Goal: Navigation & Orientation: Find specific page/section

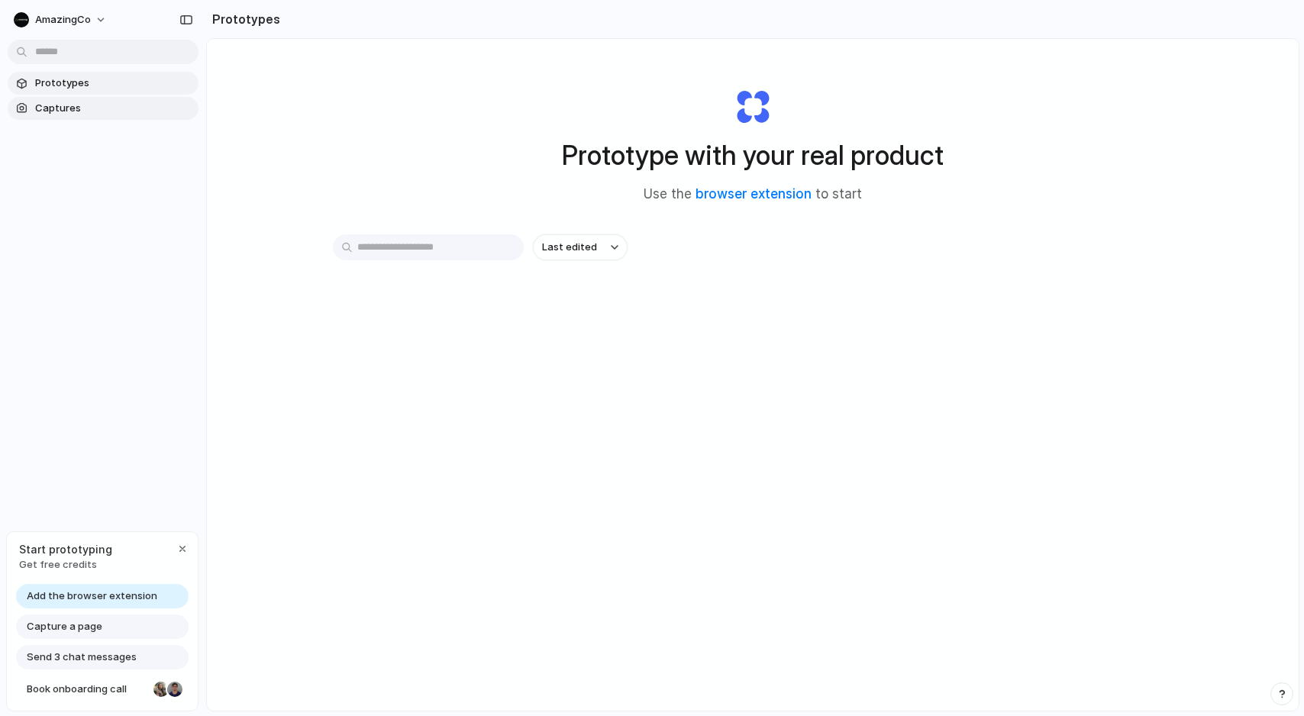
click at [82, 115] on link "Captures" at bounding box center [103, 108] width 191 height 23
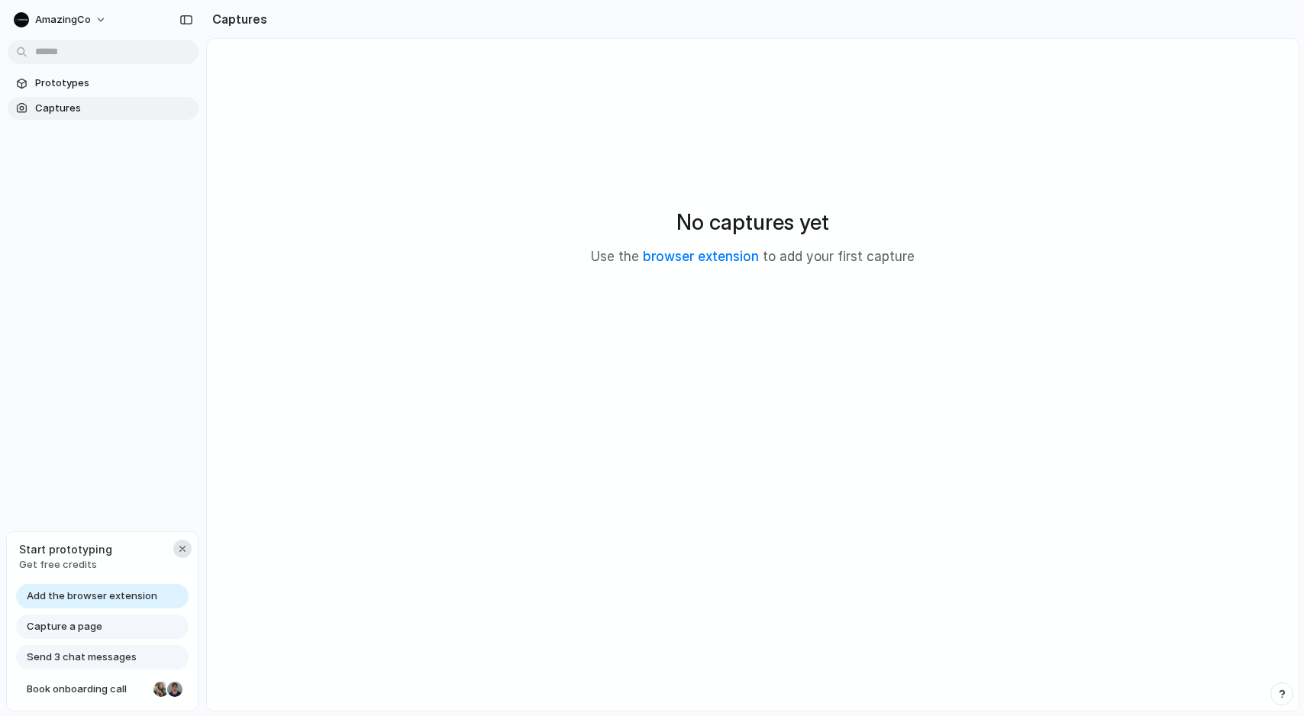
click at [179, 545] on div "button" at bounding box center [182, 549] width 12 height 12
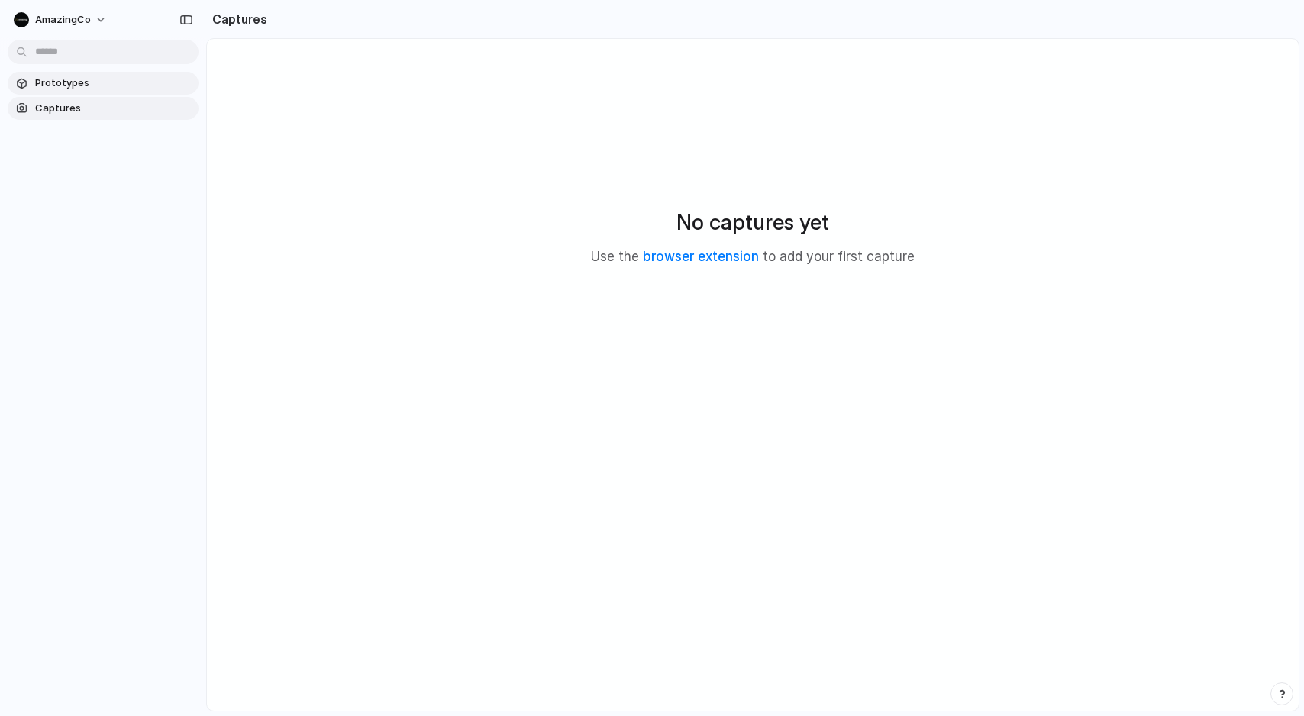
click at [90, 82] on span "Prototypes" at bounding box center [113, 83] width 157 height 15
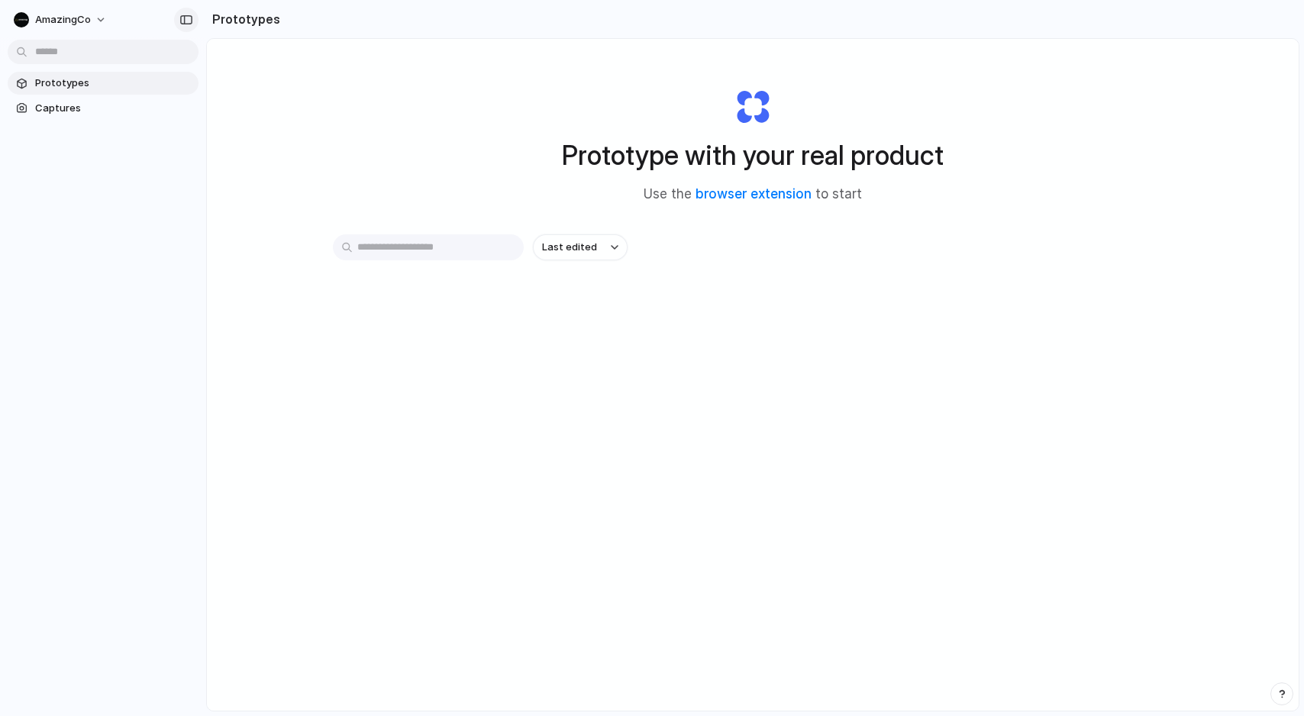
click at [180, 15] on div "button" at bounding box center [186, 20] width 14 height 11
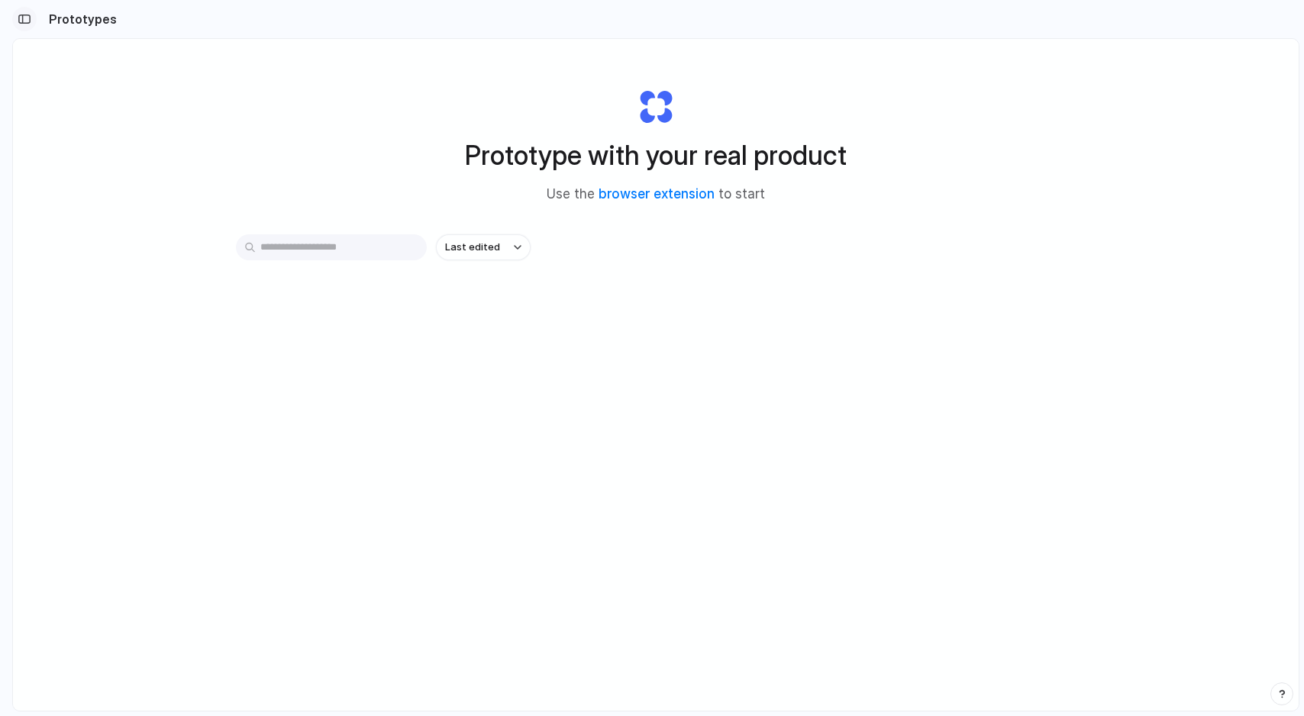
click at [15, 20] on button "button" at bounding box center [24, 19] width 24 height 24
